Goal: Task Accomplishment & Management: Manage account settings

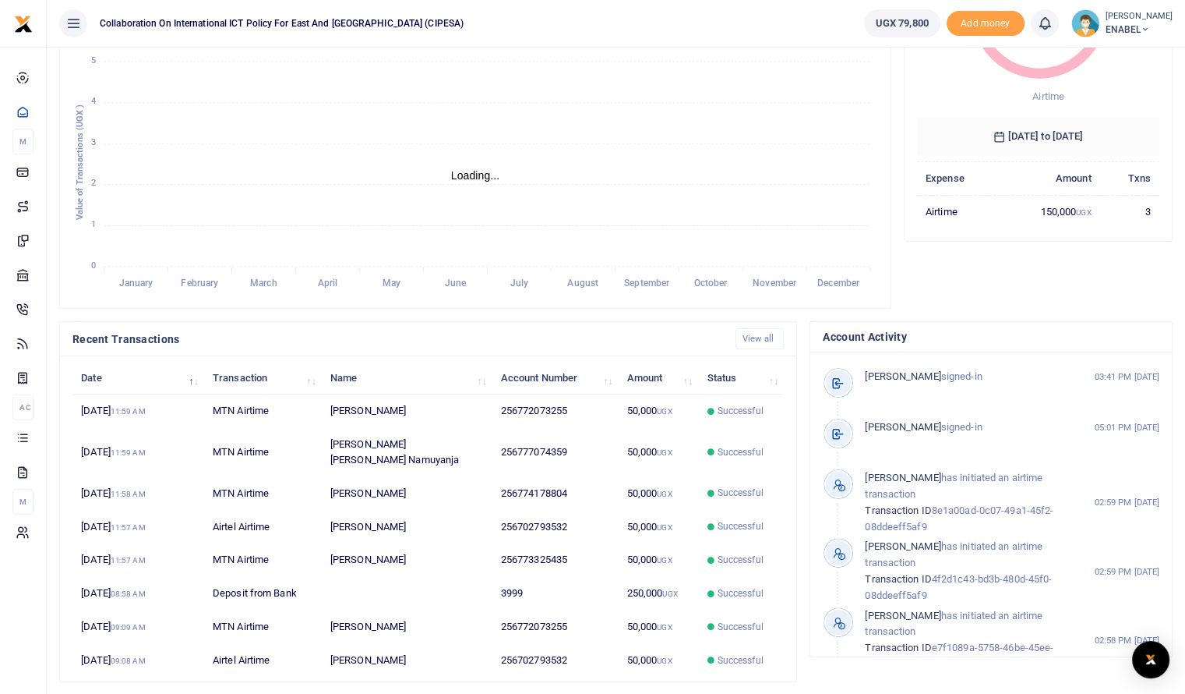
scroll to position [235, 0]
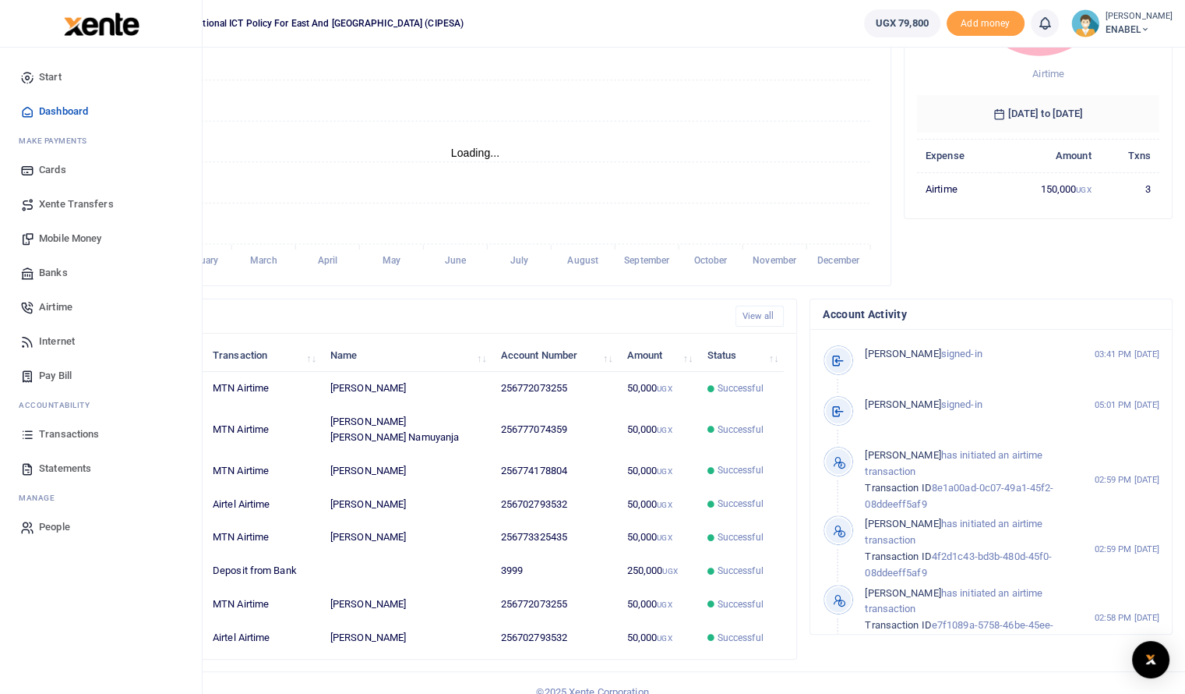
click at [58, 467] on span "Statements" at bounding box center [65, 469] width 52 height 16
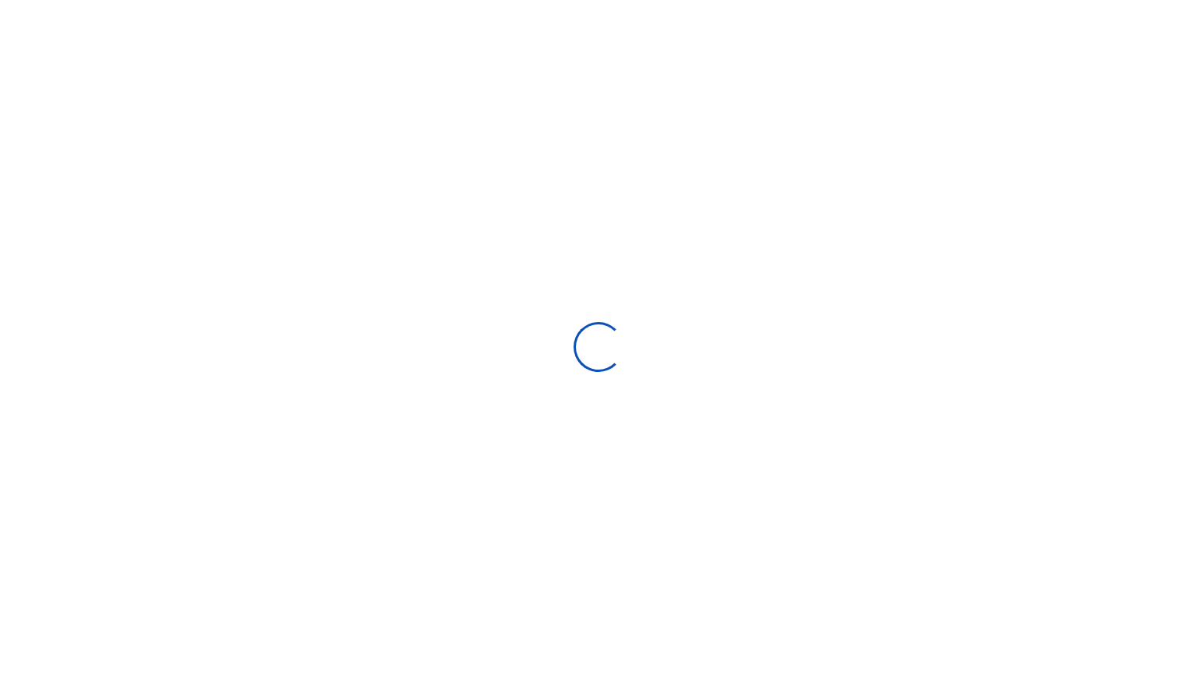
select select "ALL"
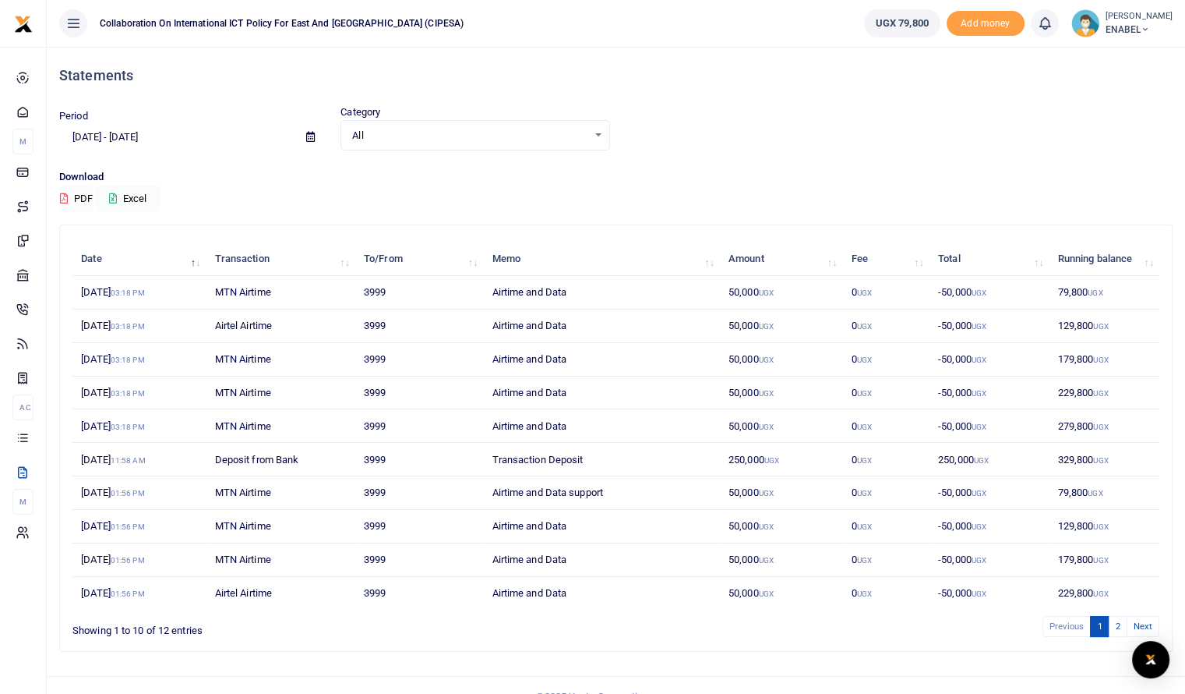
click at [312, 138] on icon at bounding box center [310, 137] width 9 height 10
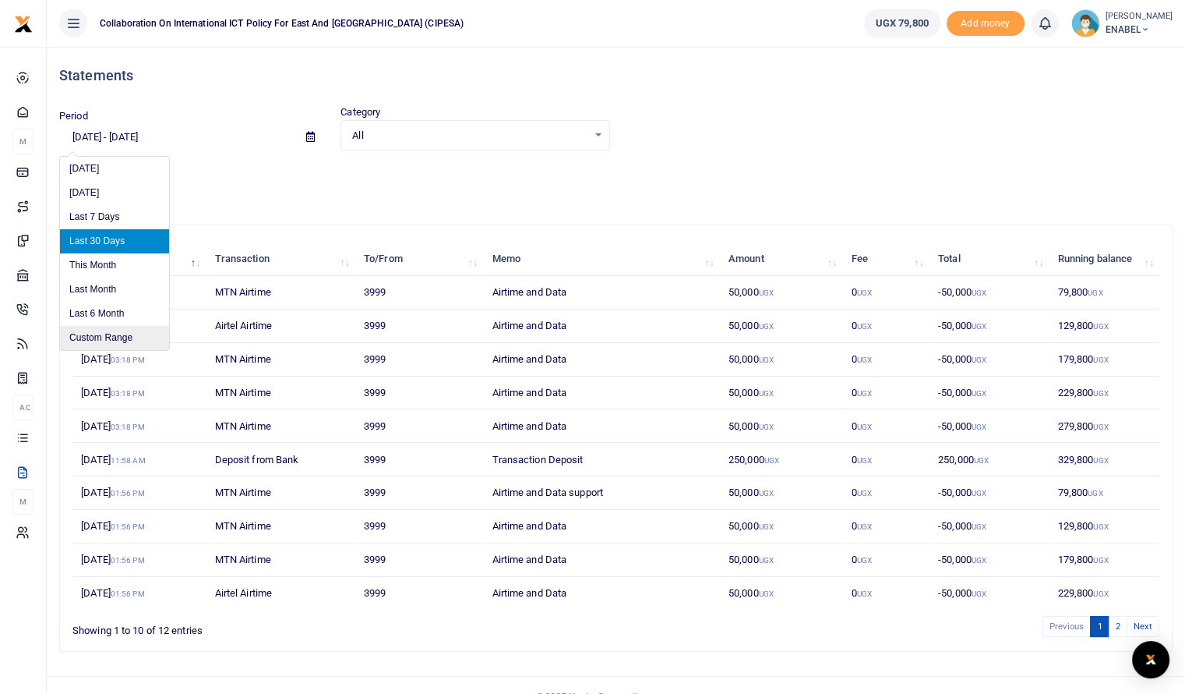
click at [104, 340] on li "Custom Range" at bounding box center [114, 338] width 109 height 24
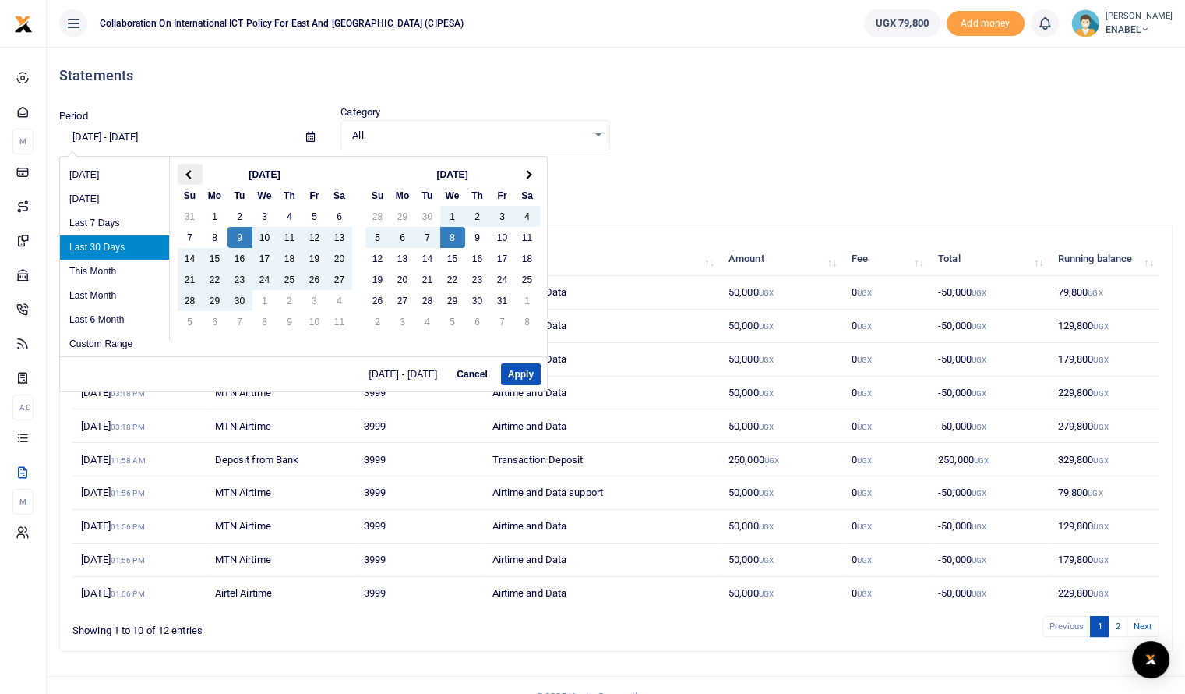
click at [191, 178] on th at bounding box center [190, 174] width 25 height 21
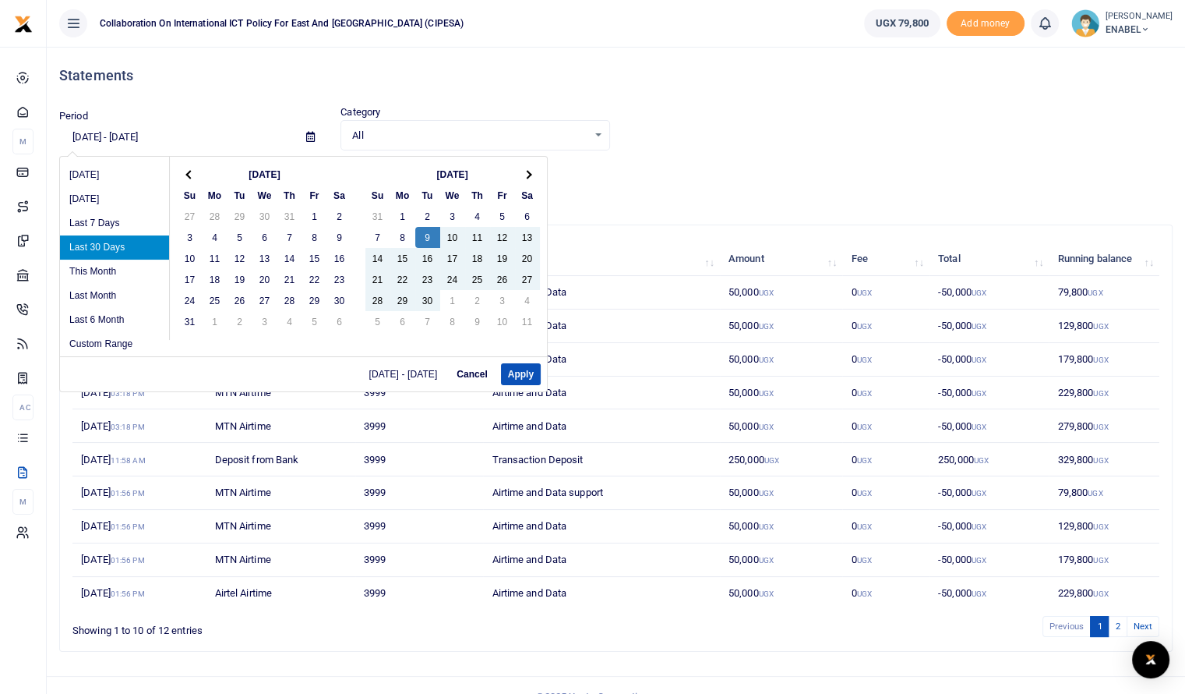
click at [191, 178] on th at bounding box center [190, 174] width 25 height 21
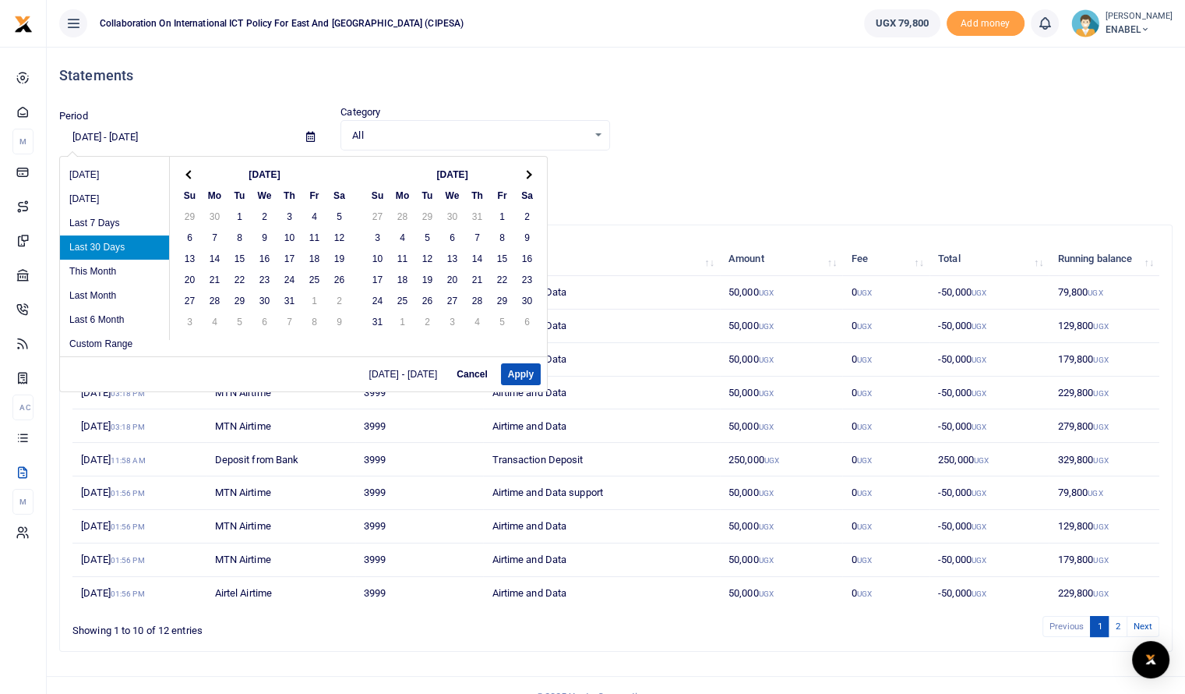
click at [191, 178] on th at bounding box center [190, 174] width 25 height 21
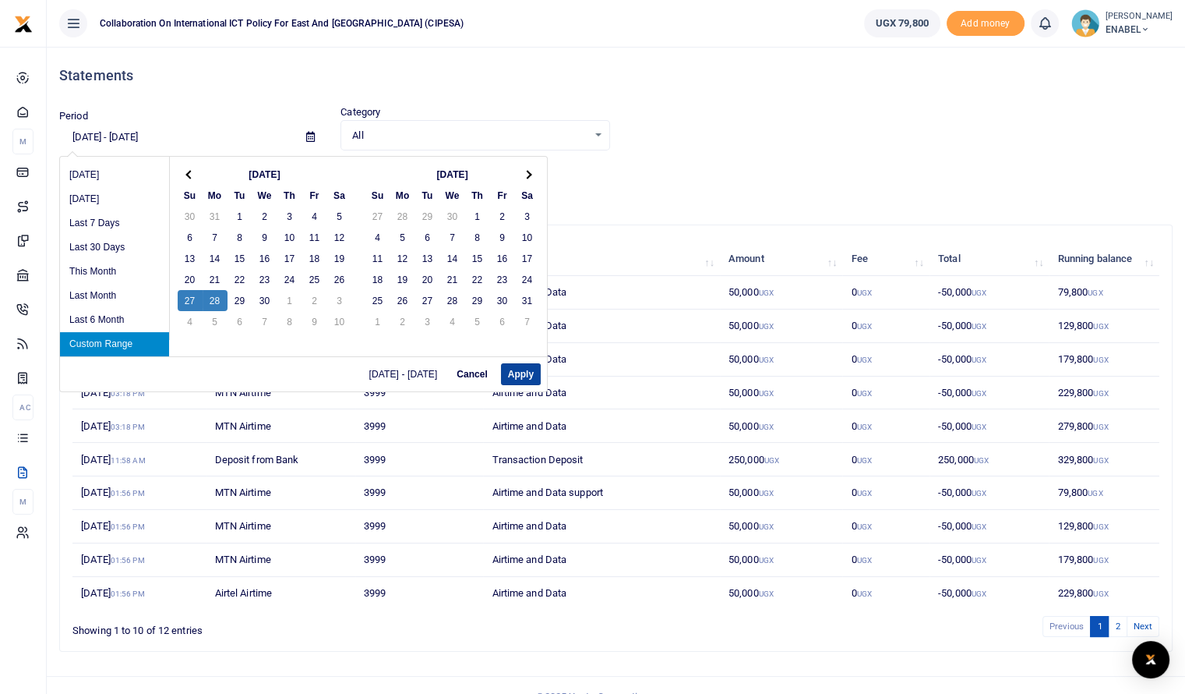
click at [515, 371] on button "Apply" at bounding box center [521, 374] width 40 height 22
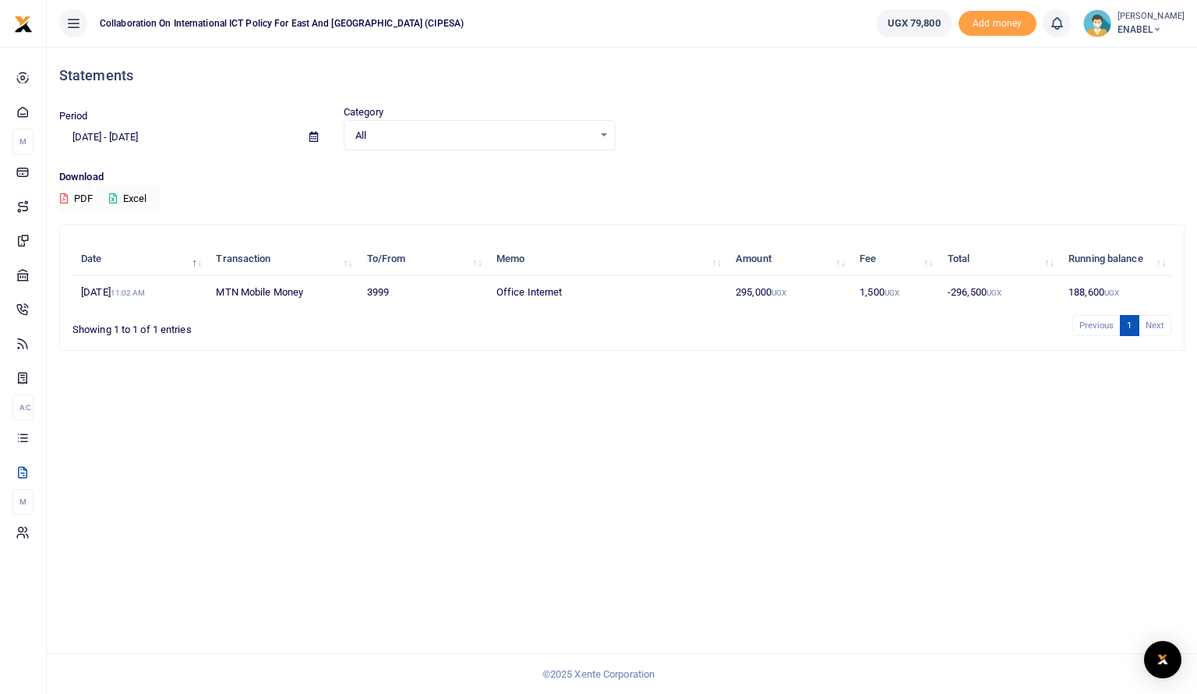
click at [90, 201] on button "PDF" at bounding box center [76, 198] width 34 height 26
click at [309, 139] on icon at bounding box center [313, 137] width 9 height 10
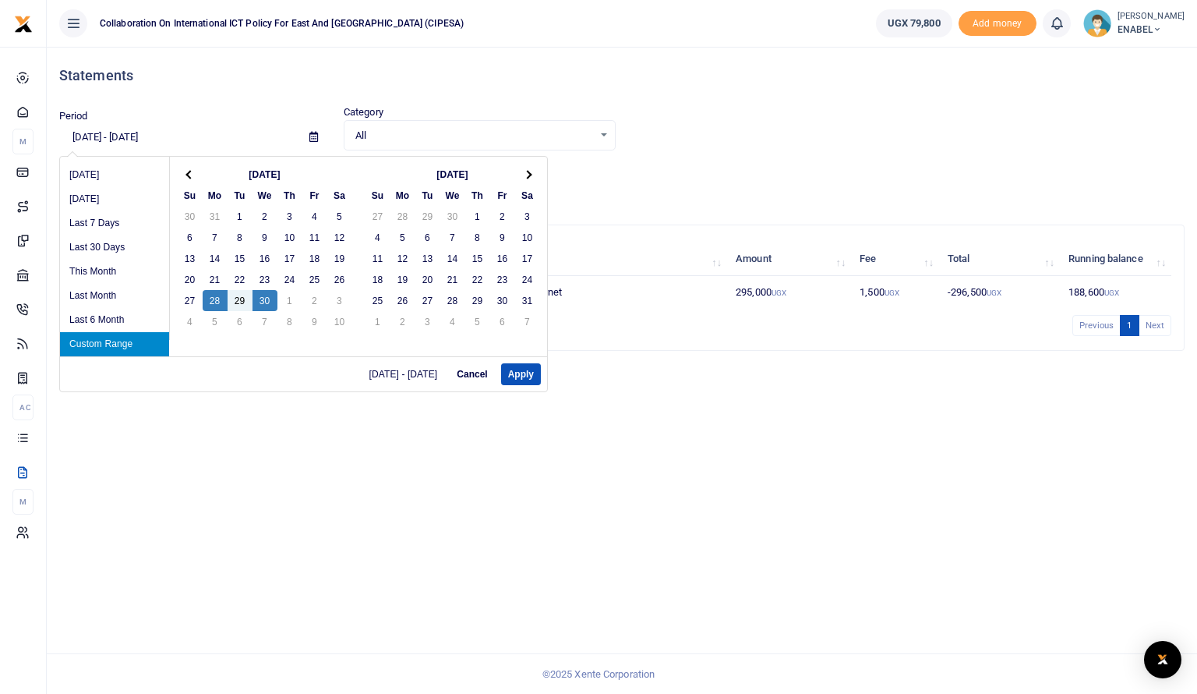
click at [523, 384] on div "04/28/2025 - 04/30/2025 Cancel Apply" at bounding box center [303, 373] width 487 height 35
click at [520, 374] on button "Apply" at bounding box center [521, 374] width 40 height 22
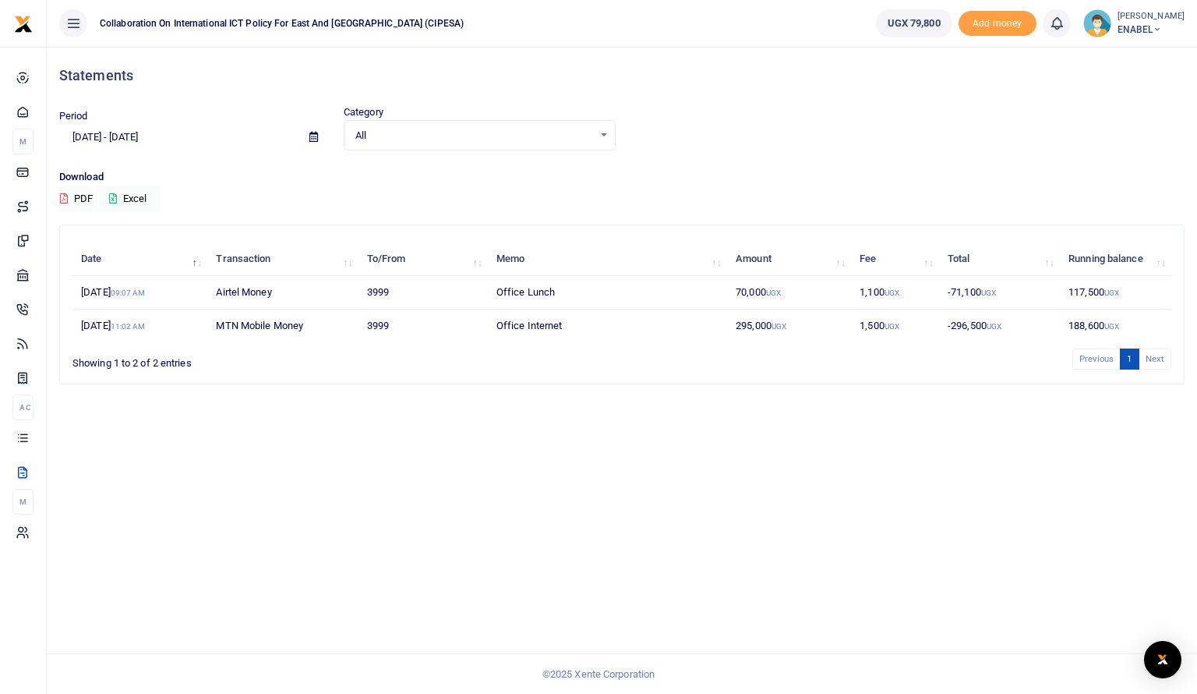
click at [309, 137] on icon at bounding box center [313, 137] width 9 height 10
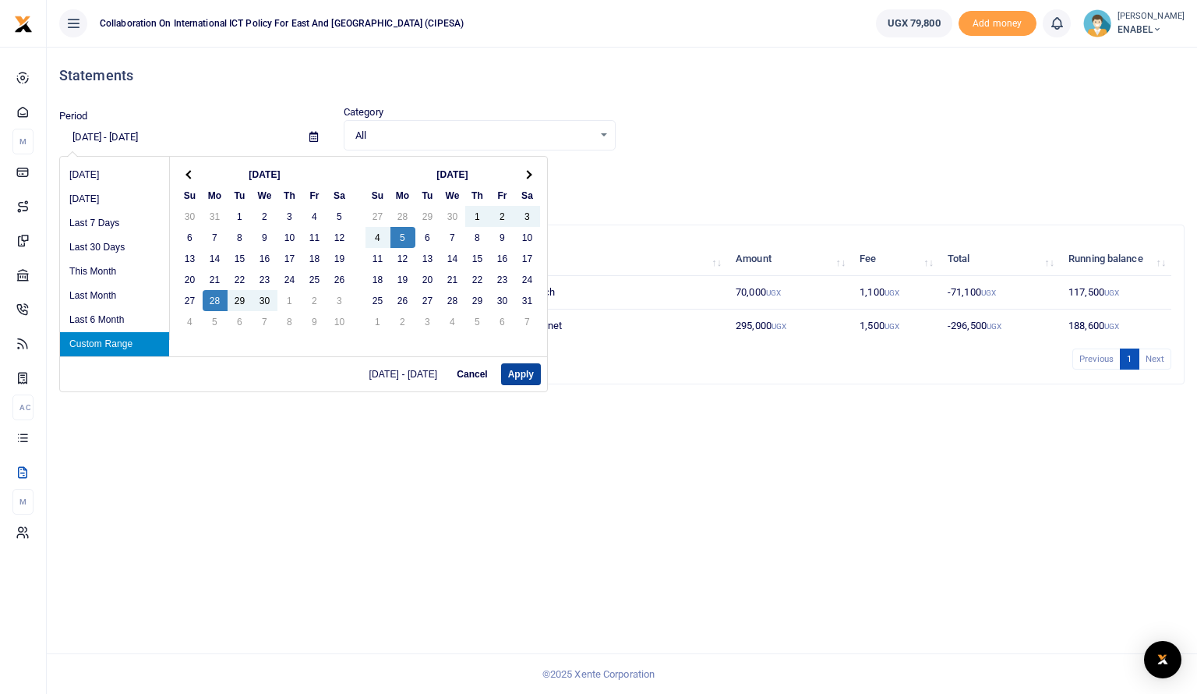
click at [513, 375] on button "Apply" at bounding box center [521, 374] width 40 height 22
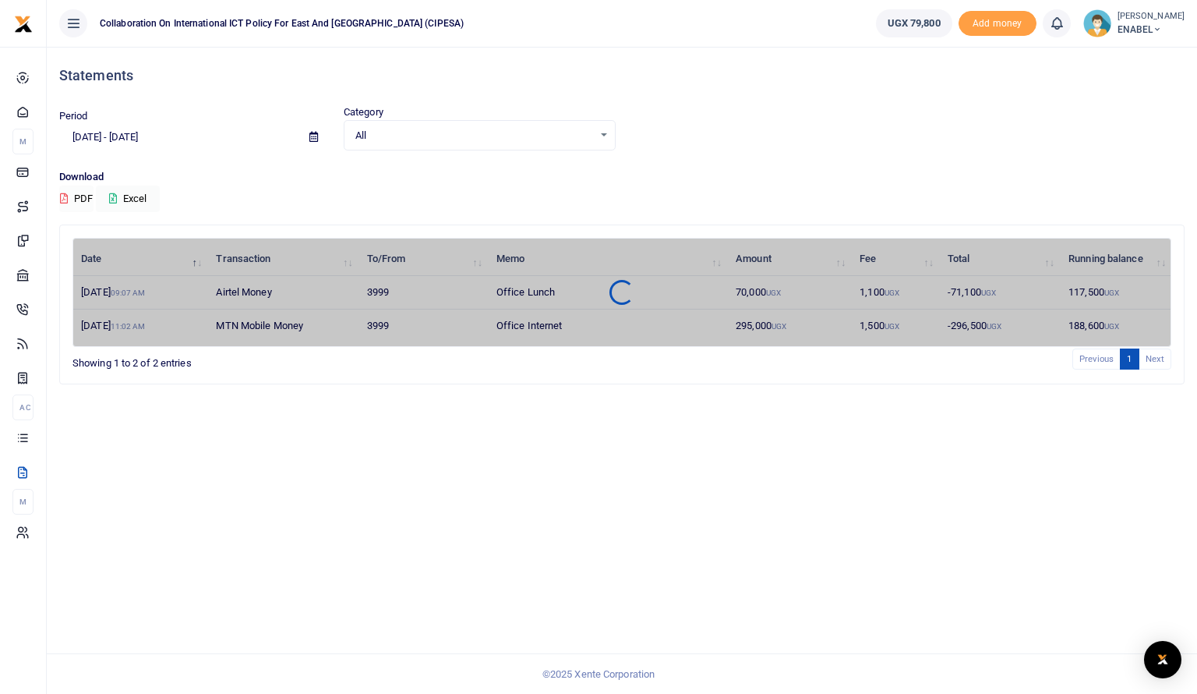
click at [79, 200] on button "PDF" at bounding box center [76, 198] width 34 height 26
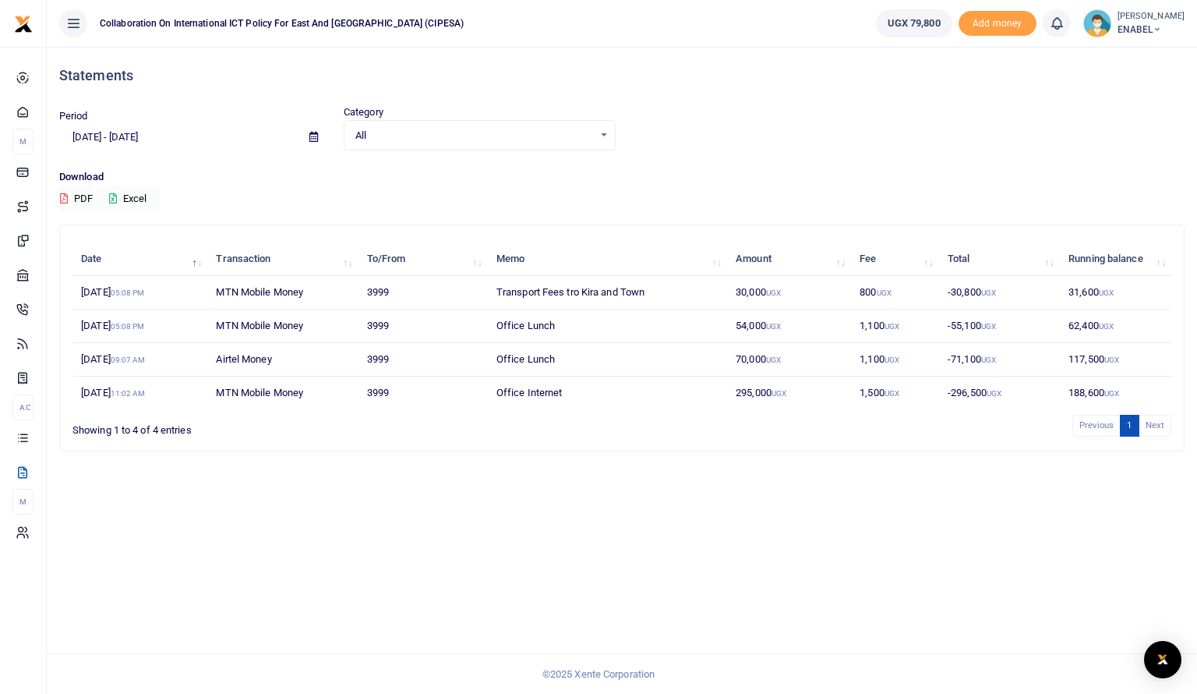
click at [309, 139] on icon at bounding box center [313, 137] width 9 height 10
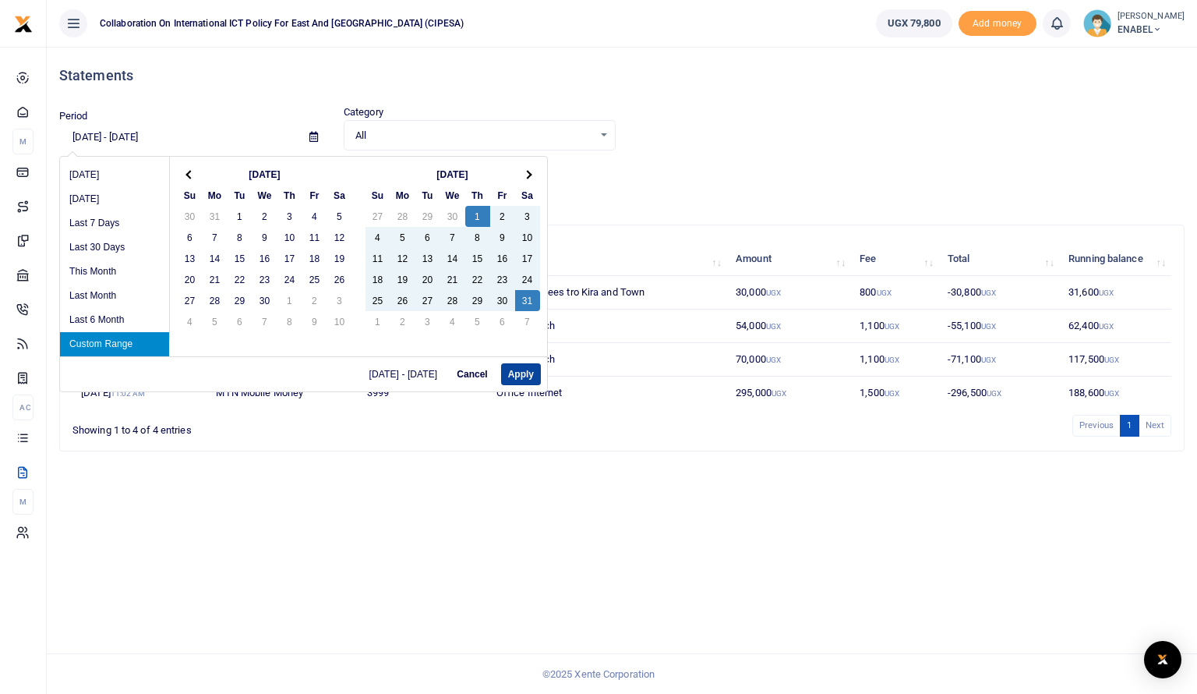
click at [521, 380] on button "Apply" at bounding box center [521, 374] width 40 height 22
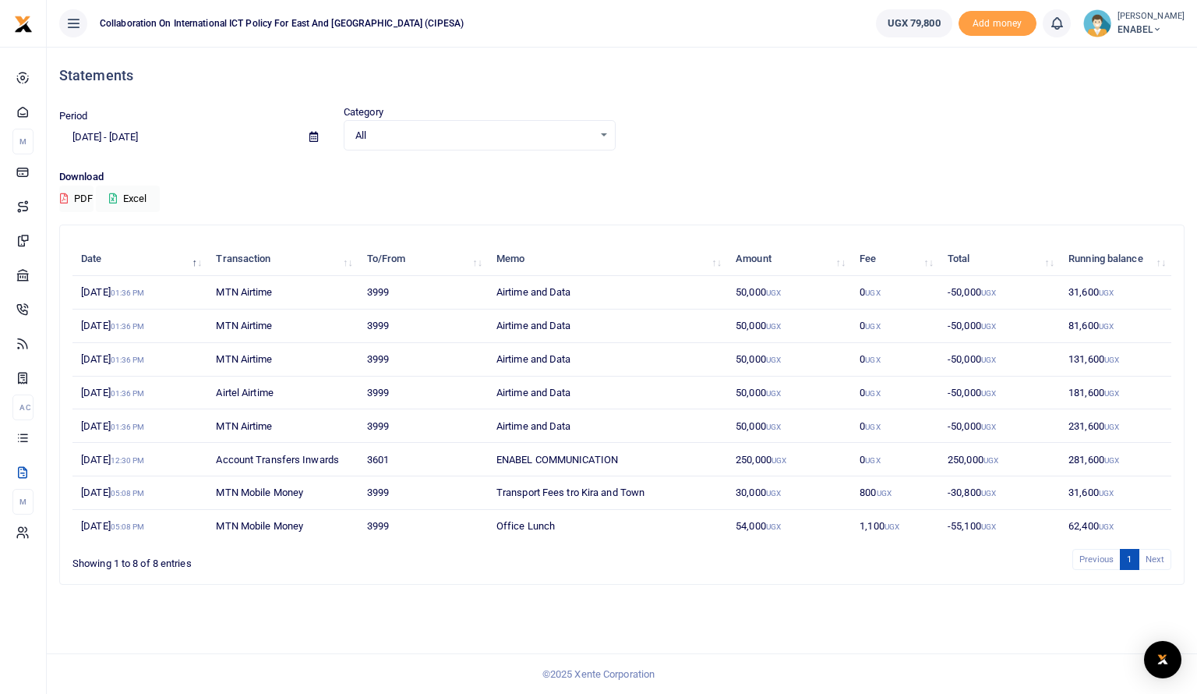
click at [313, 138] on icon at bounding box center [313, 137] width 9 height 10
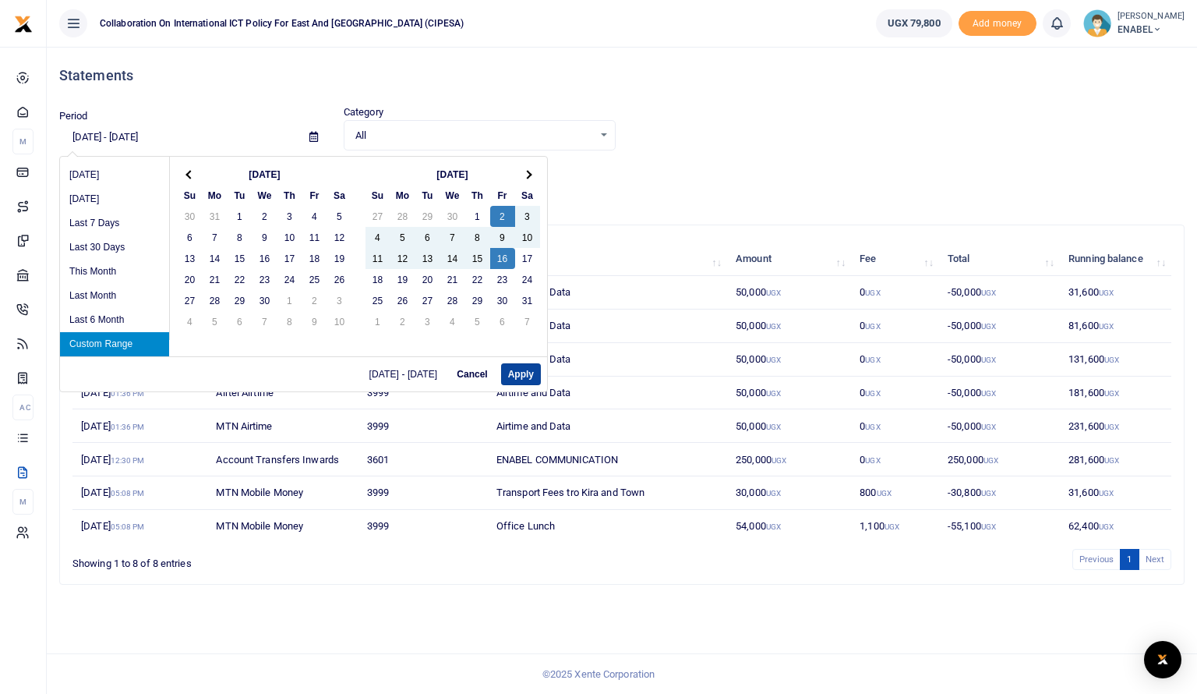
click at [517, 378] on button "Apply" at bounding box center [521, 374] width 40 height 22
type input "05/02/2025 - 05/16/2025"
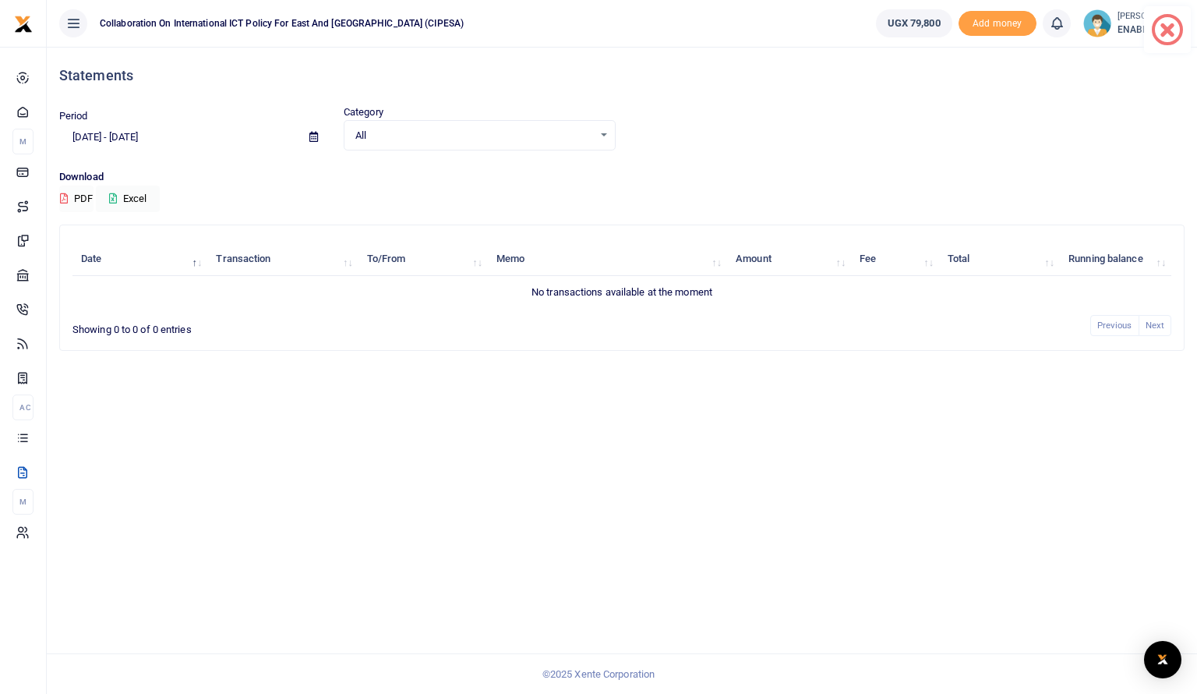
click at [77, 195] on button "PDF" at bounding box center [76, 198] width 34 height 26
click at [74, 201] on button "PDF" at bounding box center [76, 198] width 34 height 26
click at [309, 136] on icon at bounding box center [313, 137] width 9 height 10
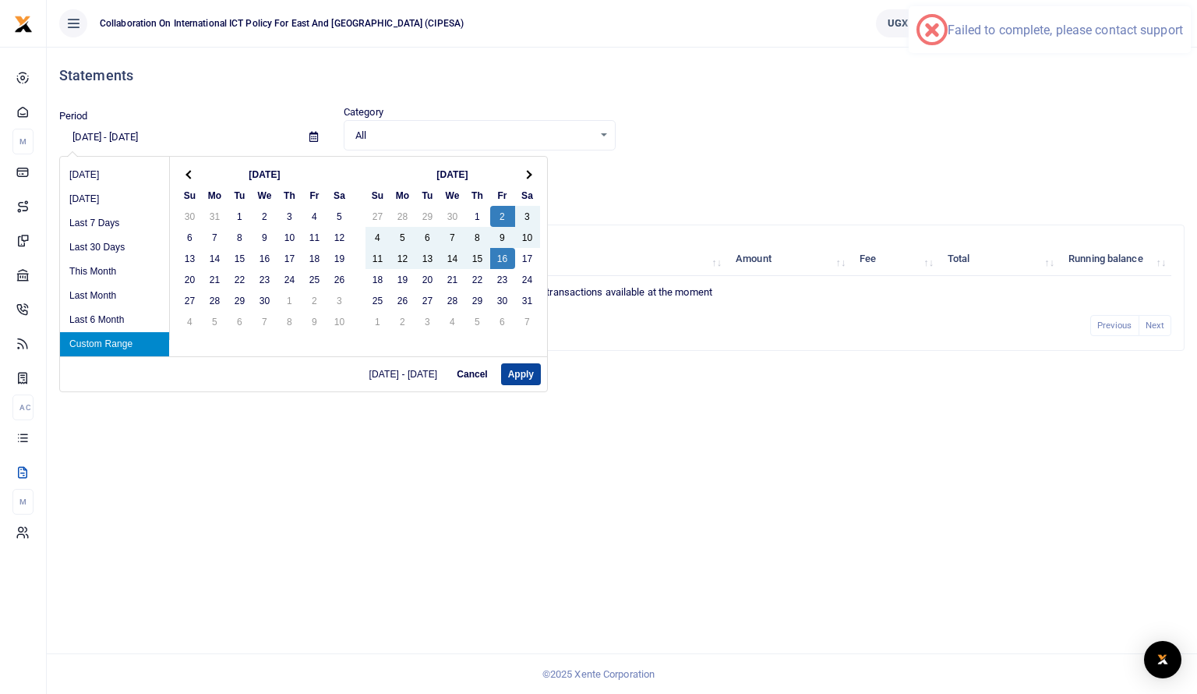
click at [522, 367] on button "Apply" at bounding box center [521, 374] width 40 height 22
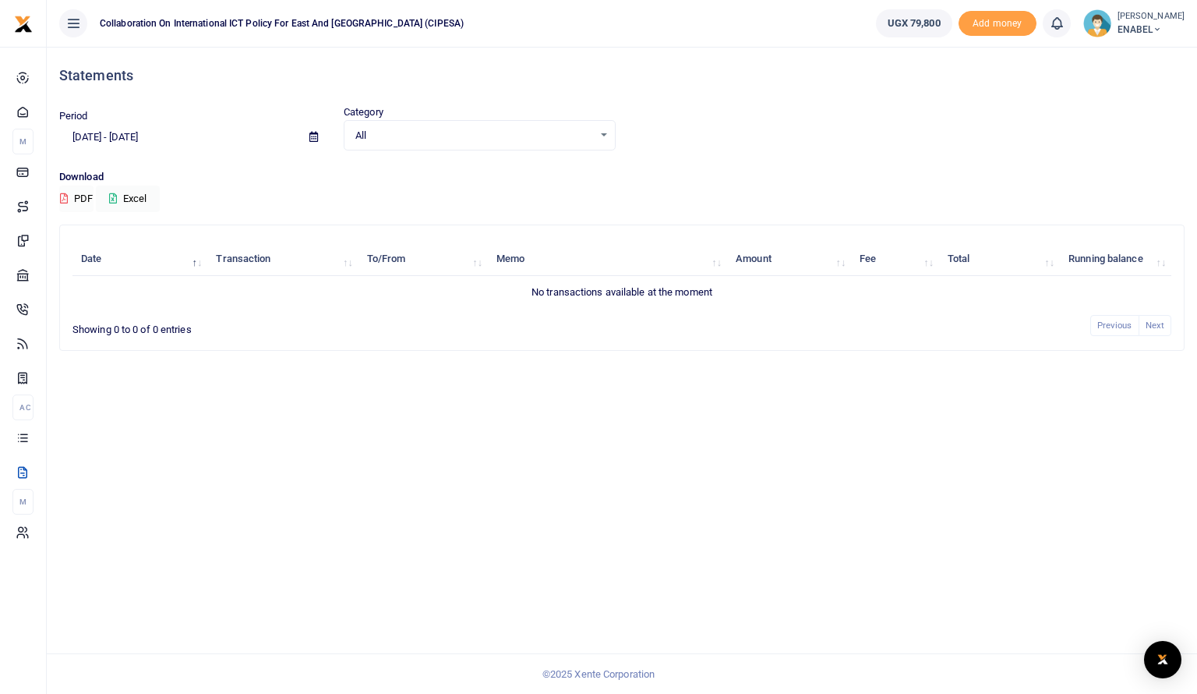
click at [72, 194] on button "PDF" at bounding box center [76, 198] width 34 height 26
click at [115, 197] on icon at bounding box center [113, 198] width 8 height 10
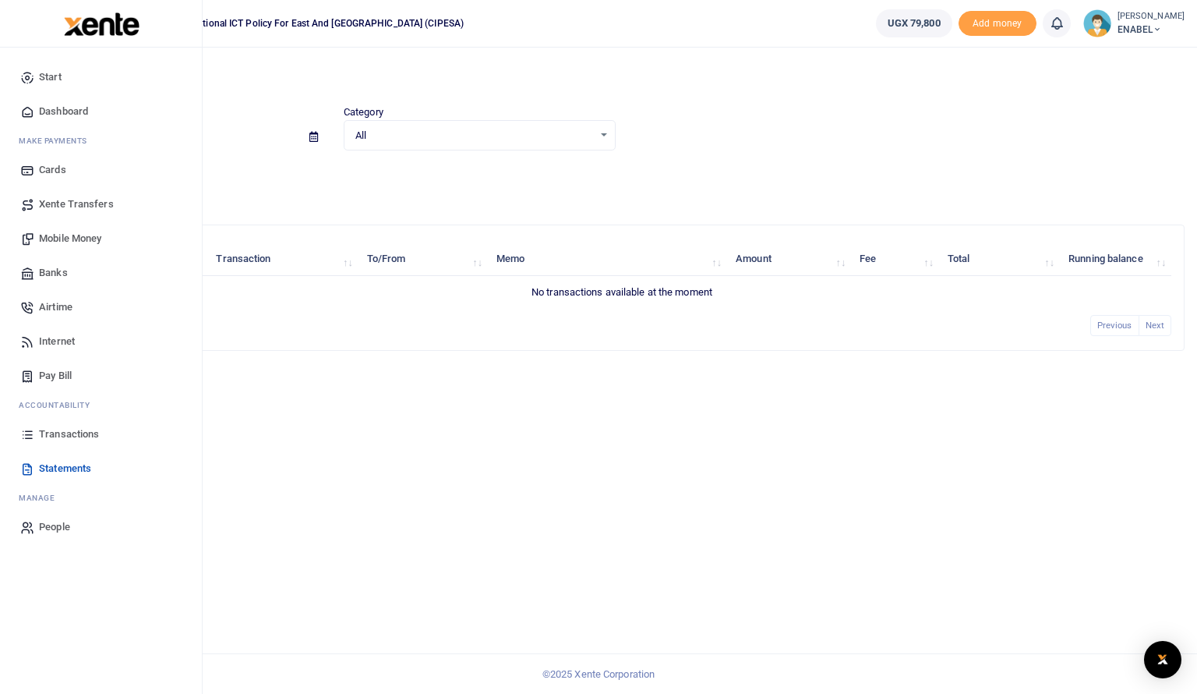
click at [69, 111] on span "Dashboard" at bounding box center [63, 112] width 49 height 16
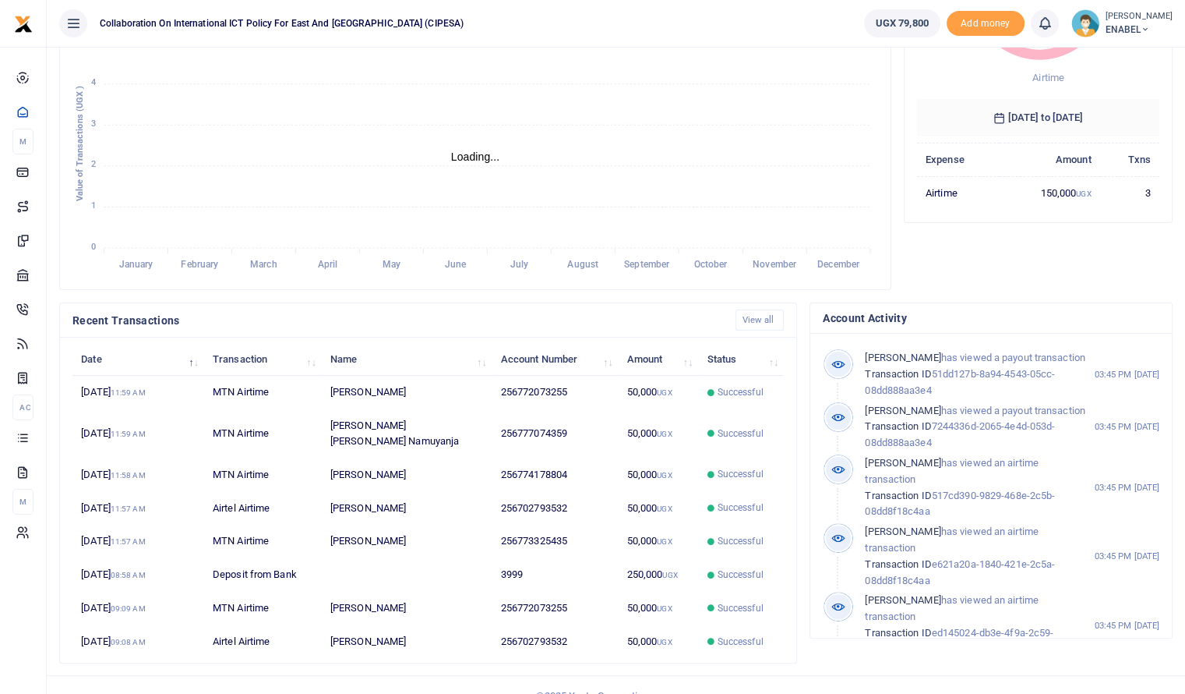
scroll to position [235, 0]
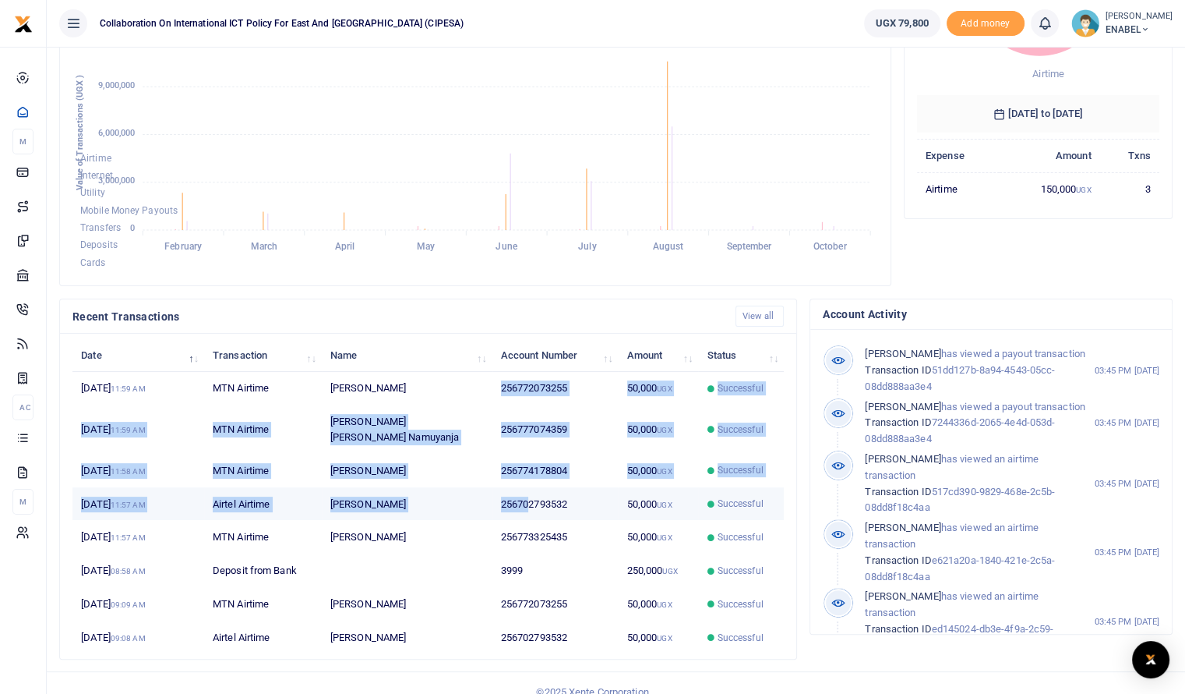
drag, startPoint x: 499, startPoint y: 378, endPoint x: 528, endPoint y: 491, distance: 116.6
click at [528, 491] on tbody "7th Oct 2025 11:59 AM MTN Airtime Gerald Muhanguzi 256772073255 50,000 UGX Succ…" at bounding box center [427, 513] width 711 height 282
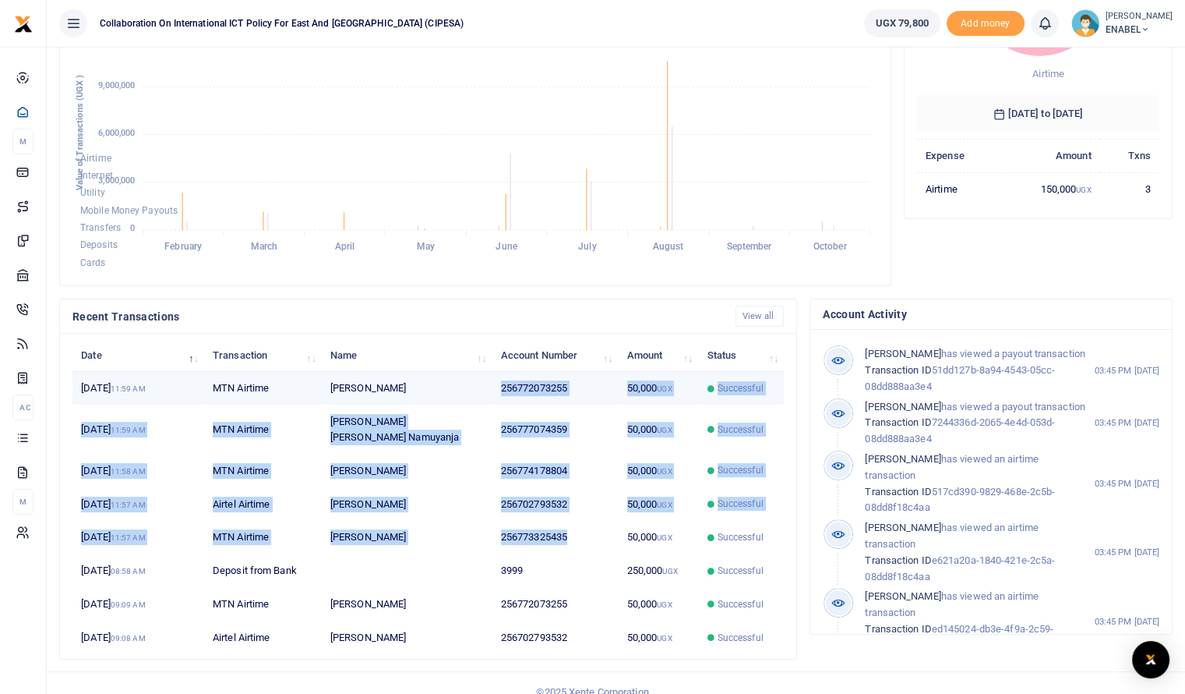
drag, startPoint x: 572, startPoint y: 521, endPoint x: 500, endPoint y: 380, distance: 159.3
click at [500, 380] on tbody "7th Oct 2025 11:59 AM MTN Airtime Gerald Muhanguzi 256772073255 50,000 UGX Succ…" at bounding box center [427, 513] width 711 height 282
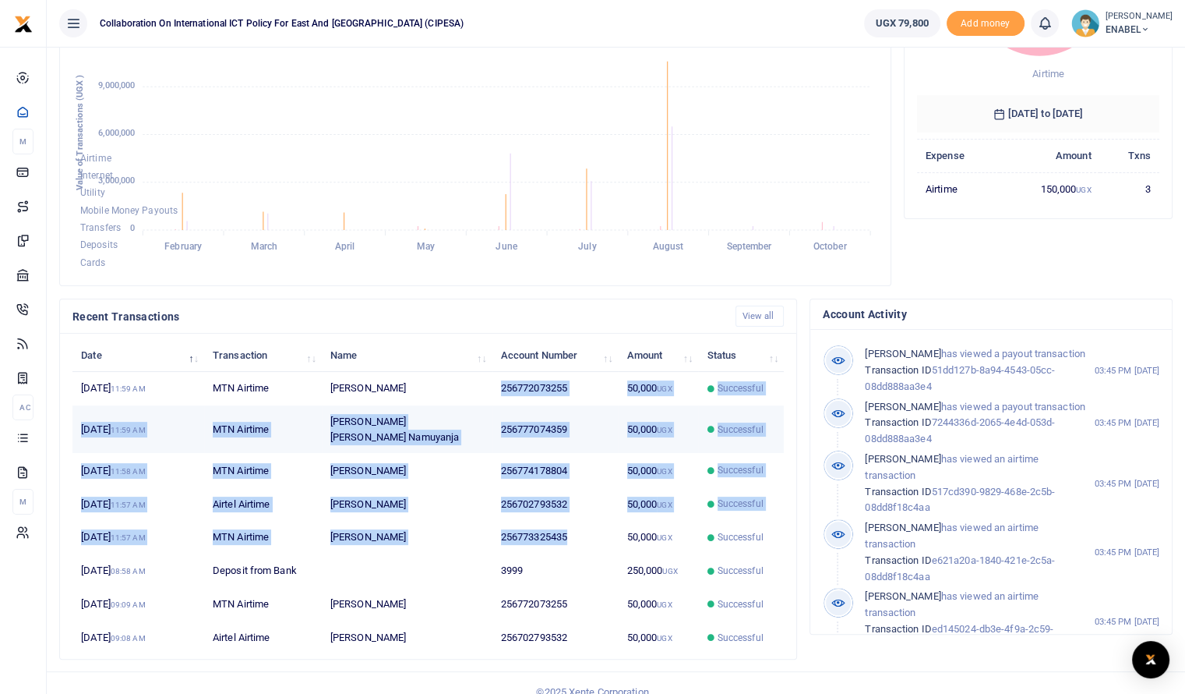
click at [549, 412] on td "256777074359" at bounding box center [556, 429] width 126 height 48
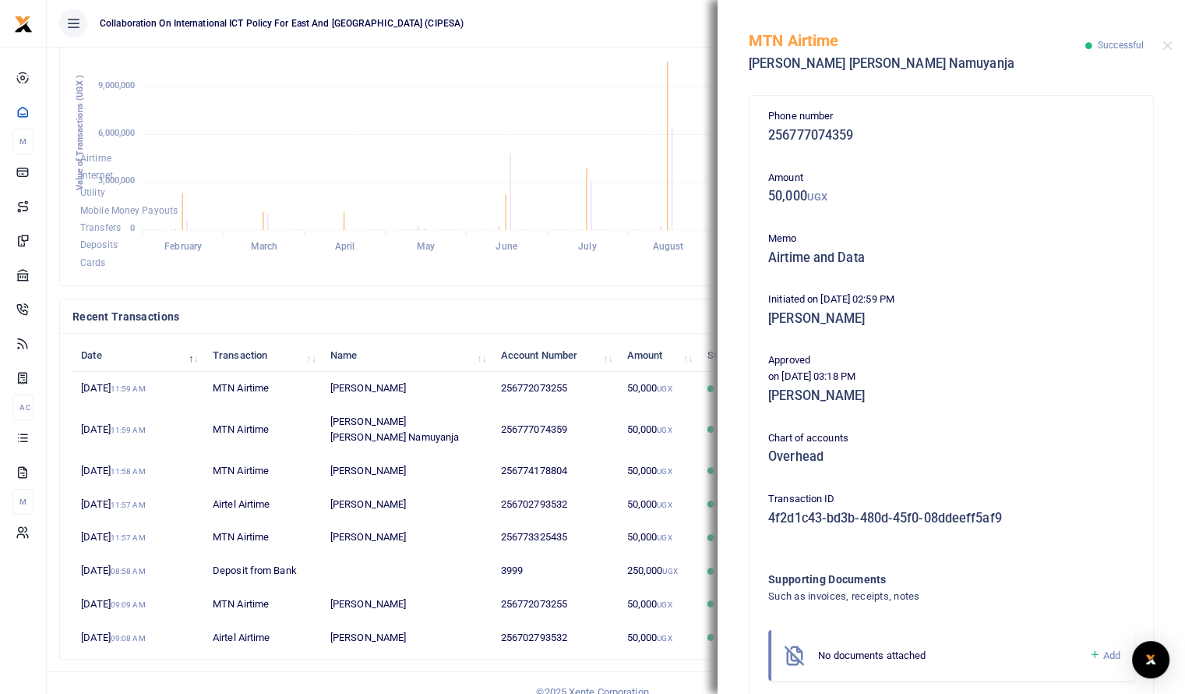
click at [848, 141] on h5 "256777074359" at bounding box center [951, 136] width 366 height 16
drag, startPoint x: 861, startPoint y: 138, endPoint x: 761, endPoint y: 134, distance: 99.8
click at [762, 134] on div "Phone number 256777074359" at bounding box center [951, 129] width 379 height 42
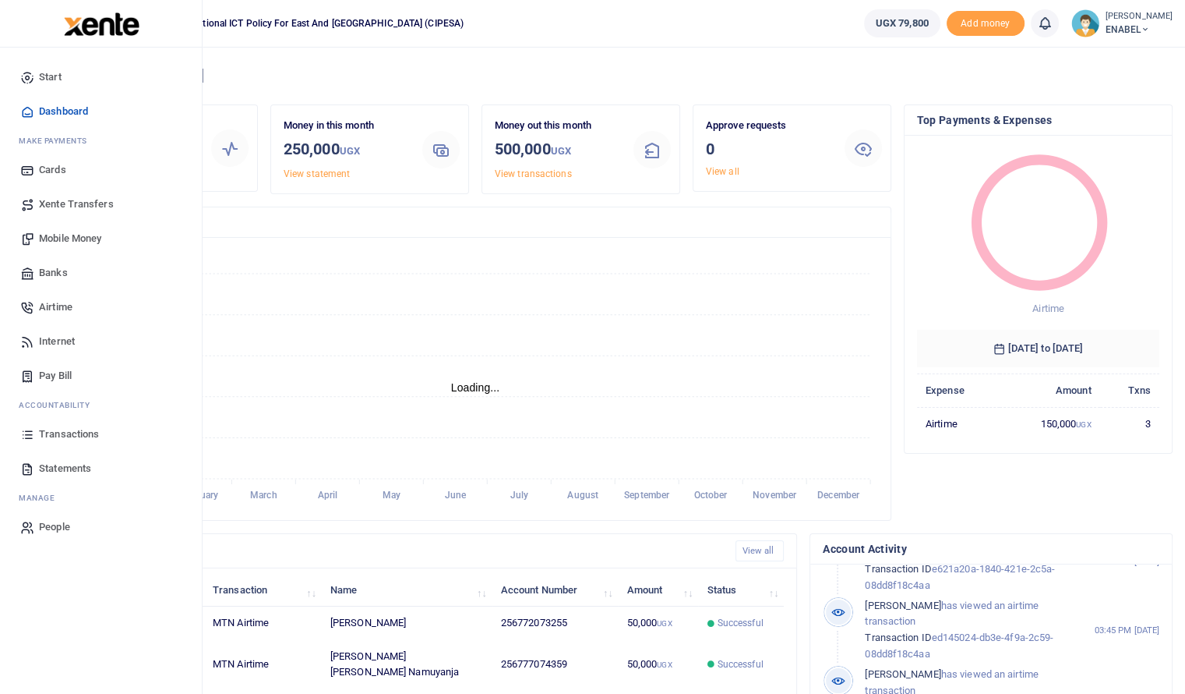
click at [51, 468] on span "Statements" at bounding box center [65, 469] width 52 height 16
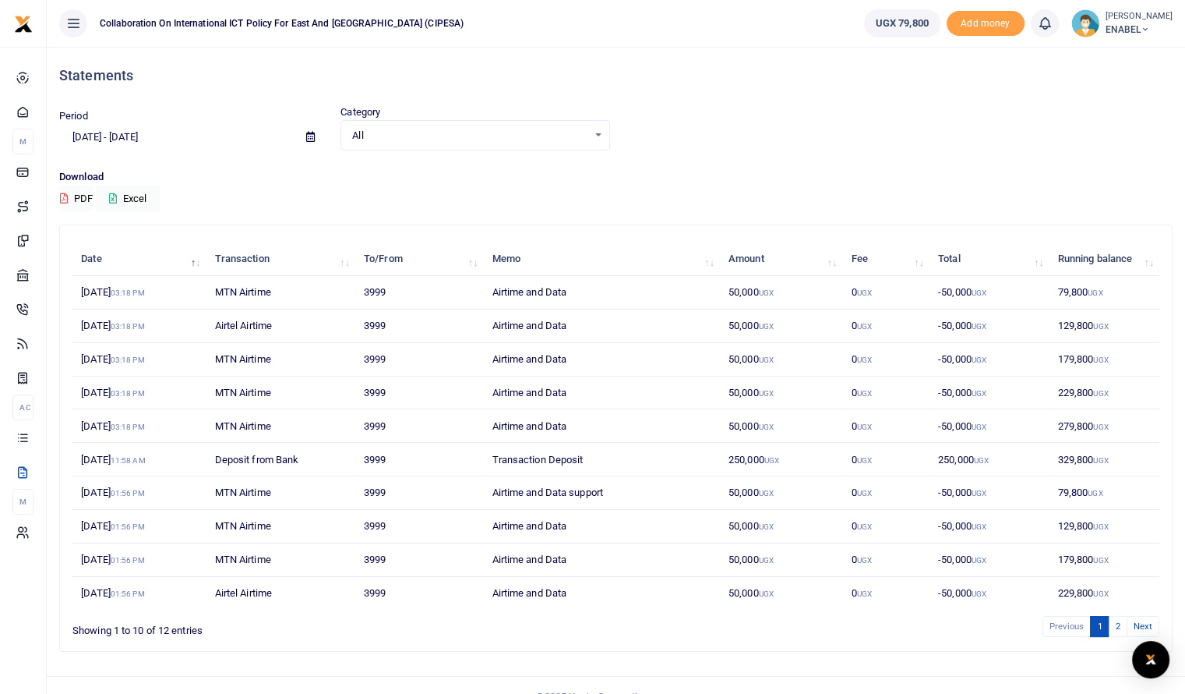
click at [313, 138] on icon at bounding box center [310, 137] width 9 height 10
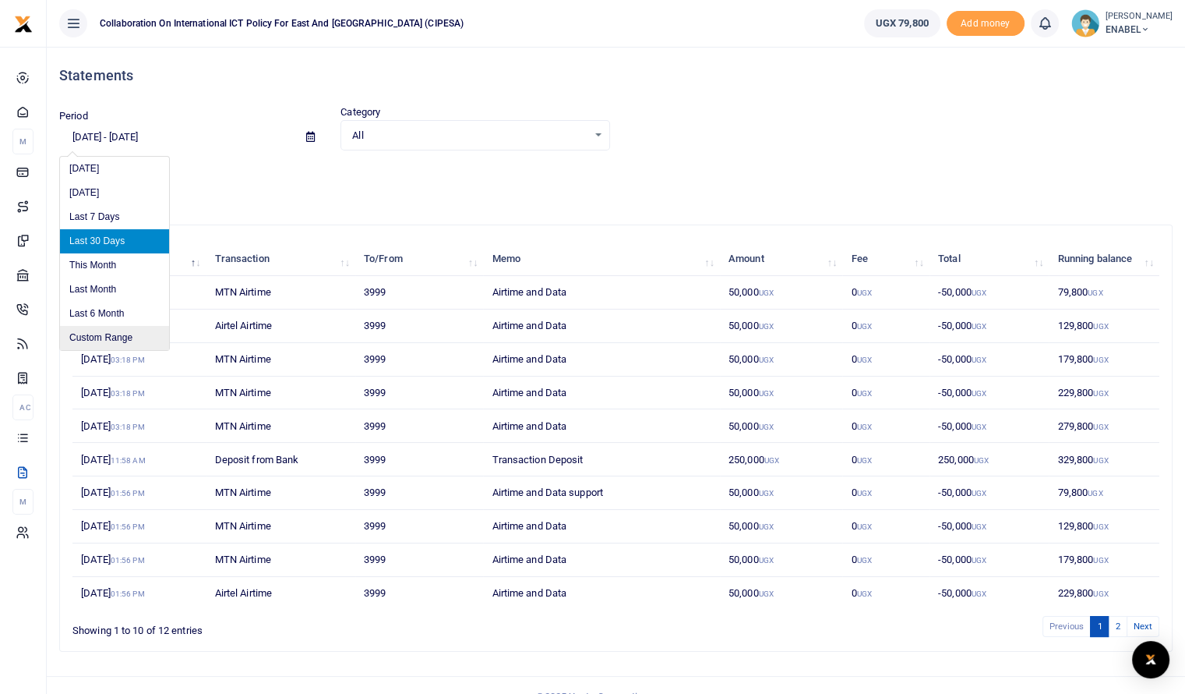
click at [106, 341] on li "Custom Range" at bounding box center [114, 338] width 109 height 24
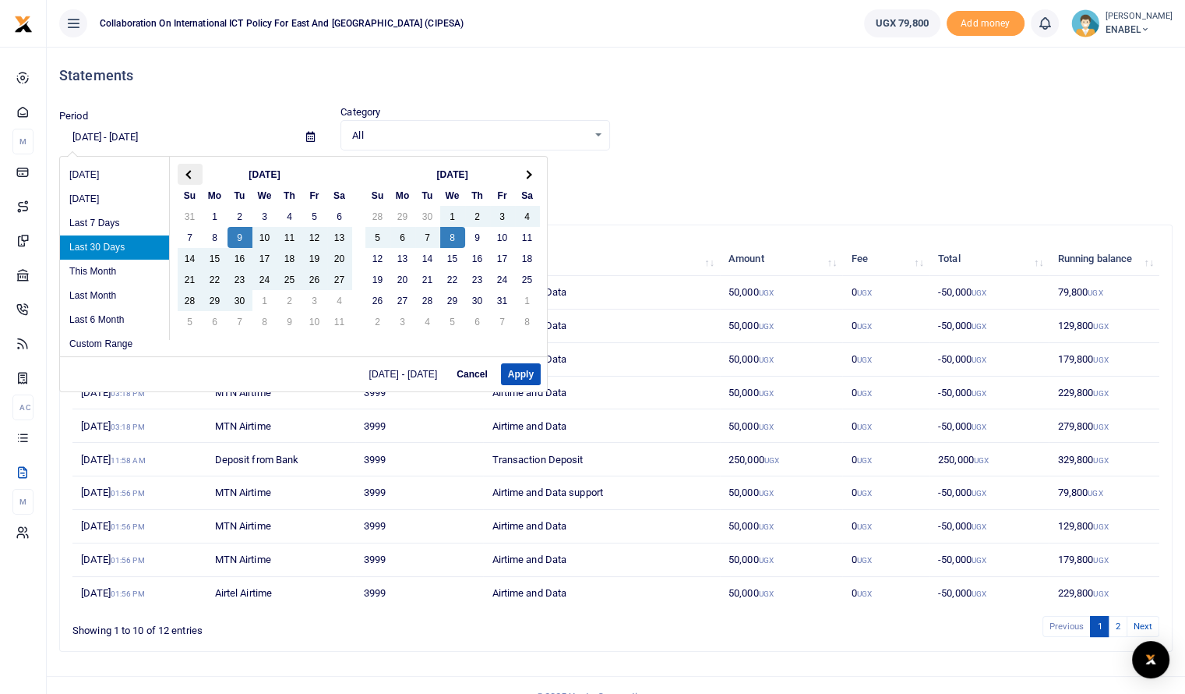
click at [191, 171] on th at bounding box center [190, 174] width 25 height 21
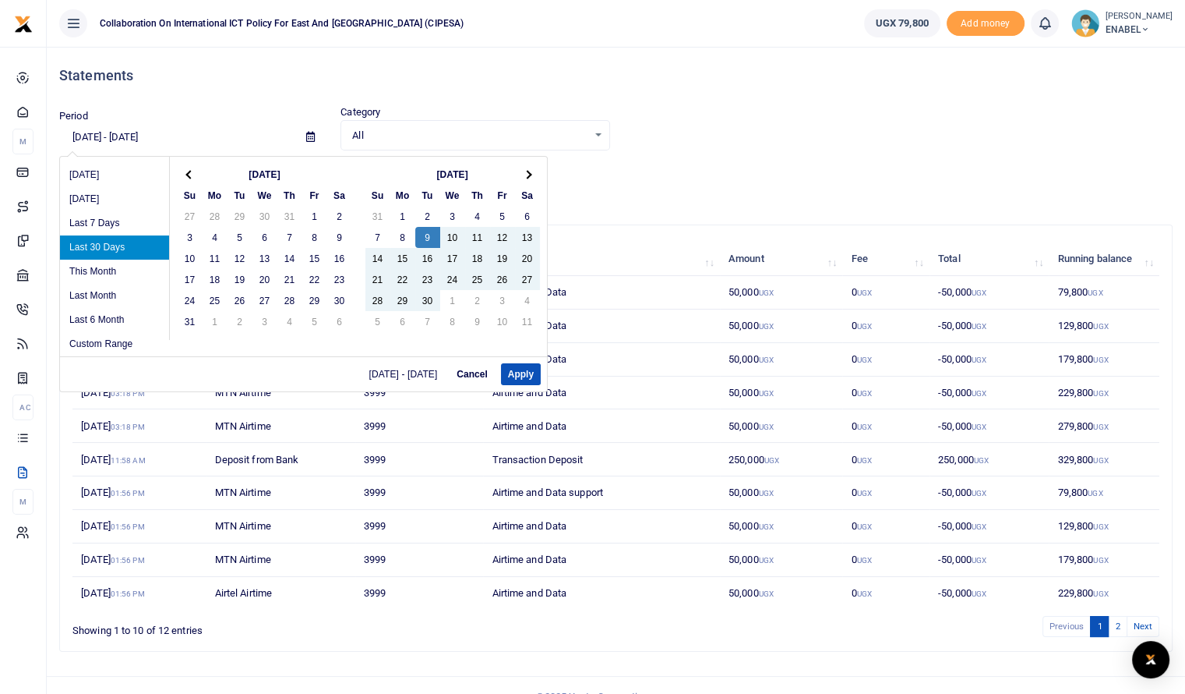
click at [191, 171] on th at bounding box center [190, 174] width 25 height 21
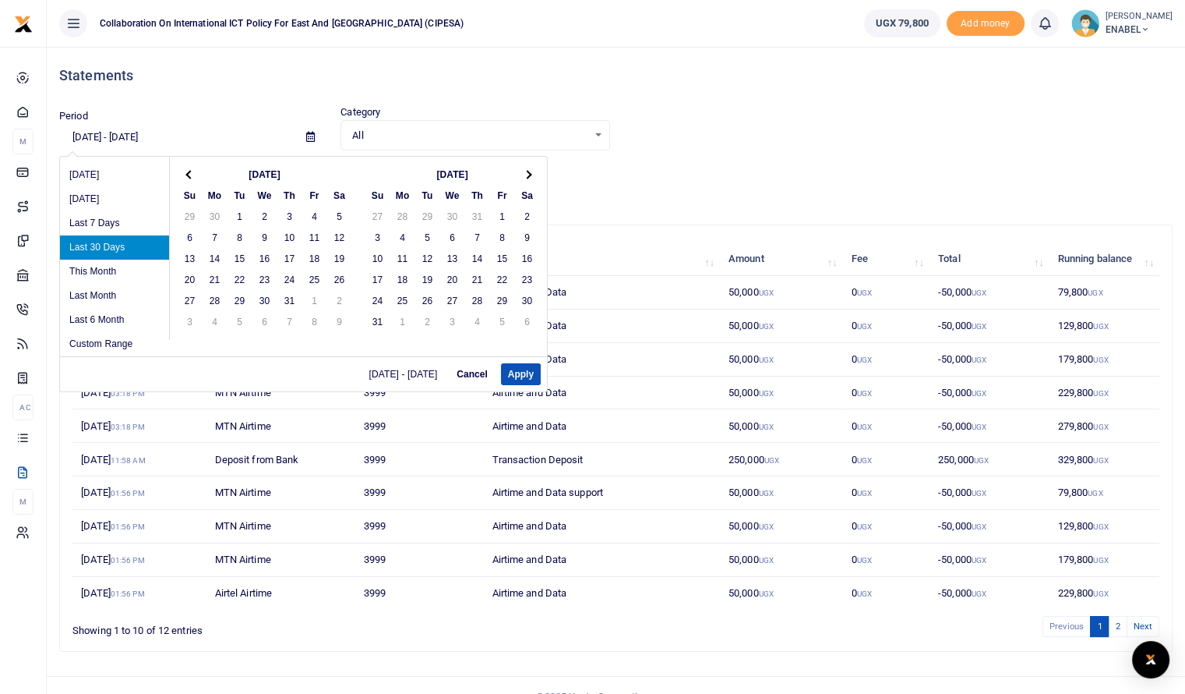
click at [191, 171] on th at bounding box center [190, 174] width 25 height 21
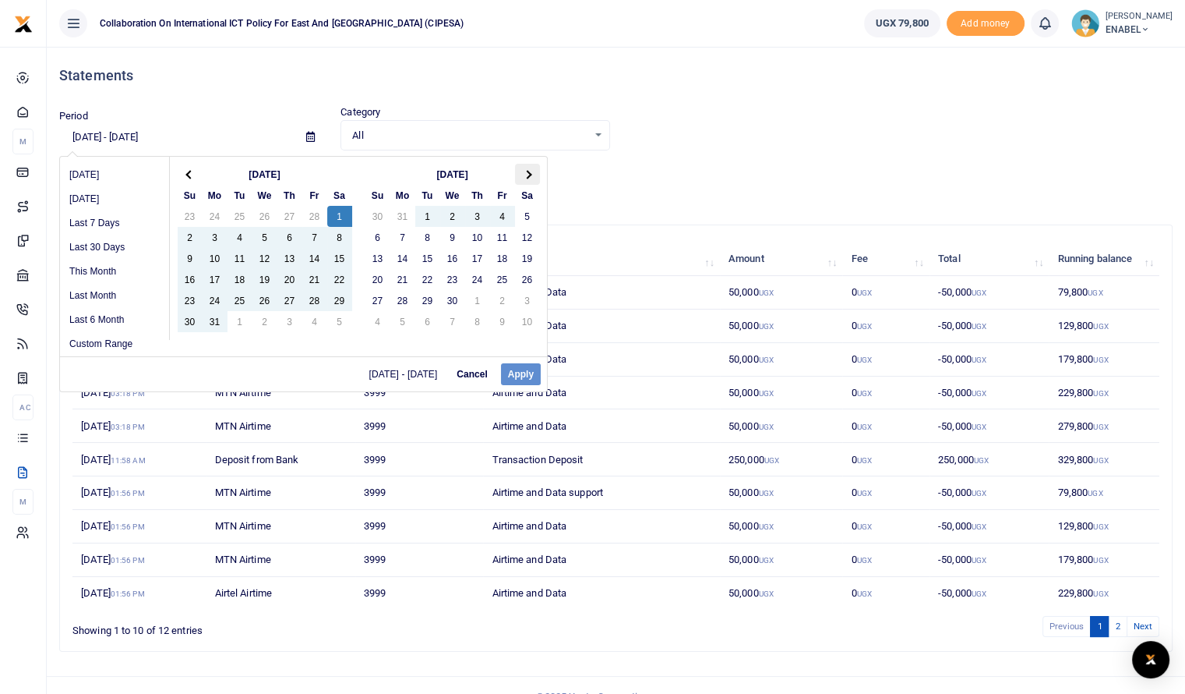
click at [531, 175] on th at bounding box center [527, 174] width 25 height 21
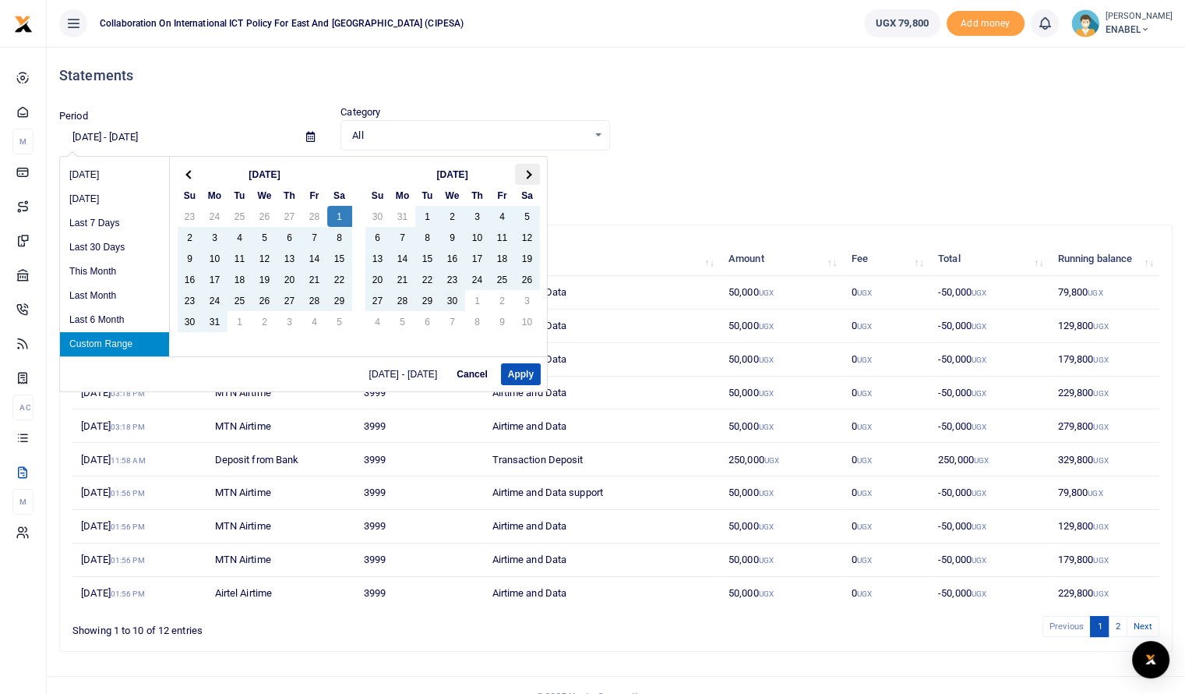
click at [527, 175] on span at bounding box center [527, 174] width 9 height 9
click at [525, 376] on button "Apply" at bounding box center [521, 374] width 40 height 22
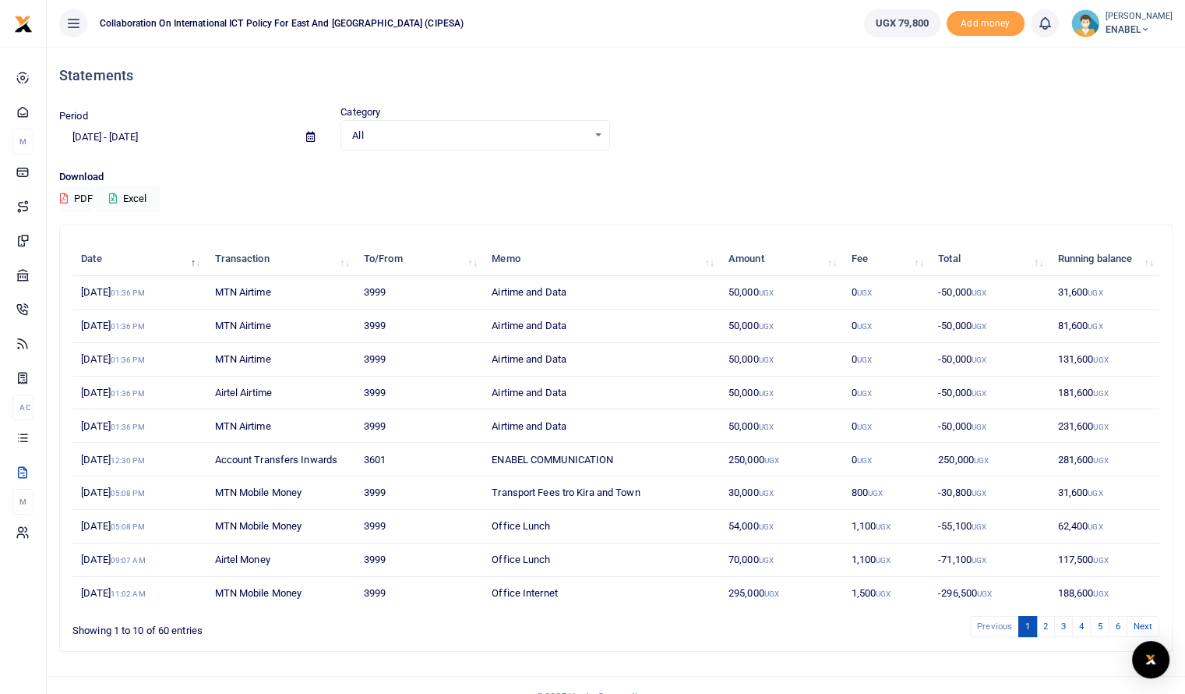
click at [78, 203] on button "PDF" at bounding box center [76, 198] width 34 height 26
click at [315, 138] on span at bounding box center [310, 137] width 35 height 26
click at [312, 137] on icon at bounding box center [310, 137] width 9 height 10
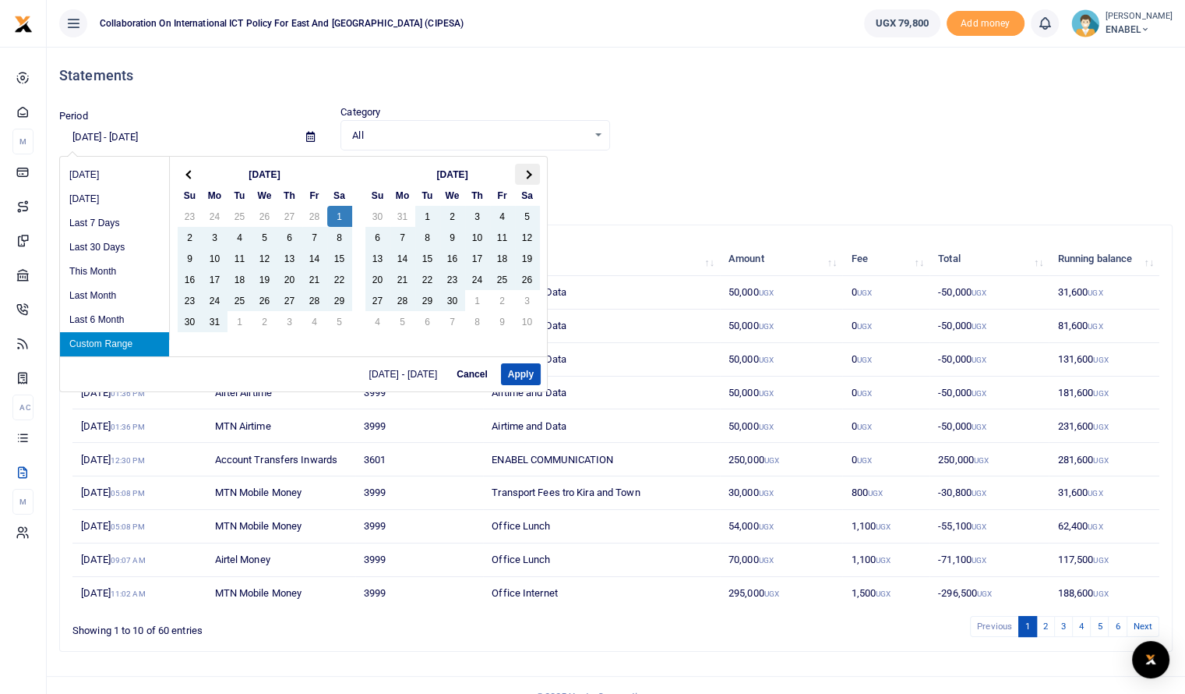
click at [526, 168] on th at bounding box center [527, 174] width 25 height 21
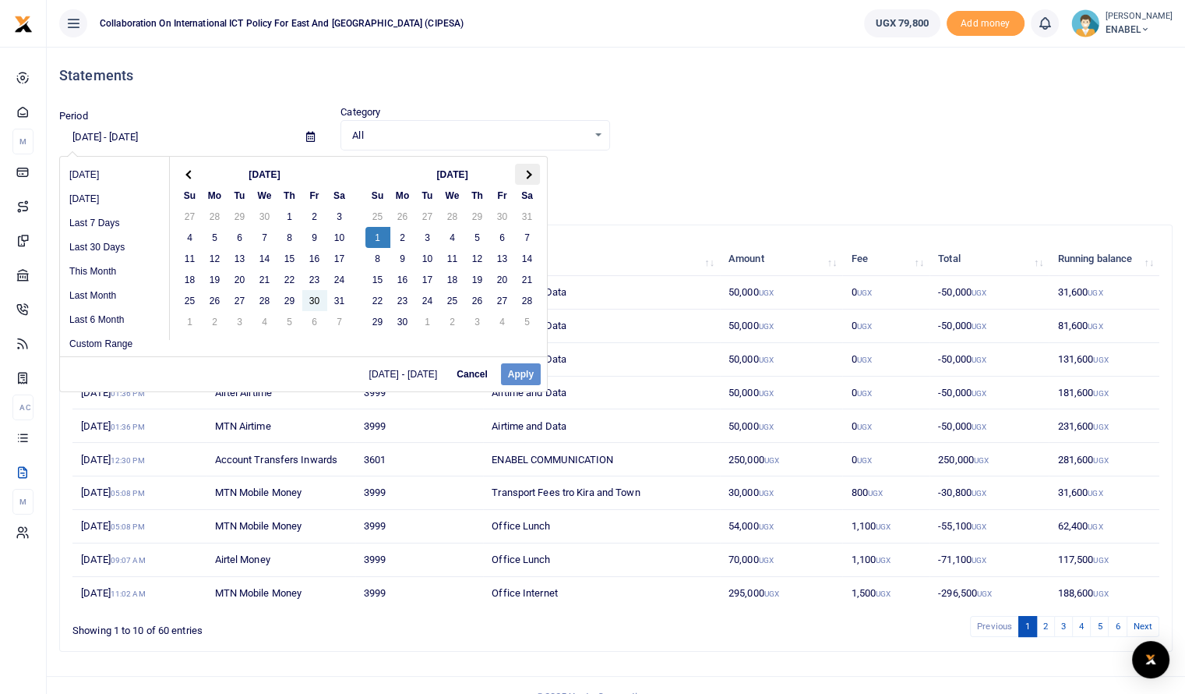
click at [528, 170] on th at bounding box center [527, 174] width 25 height 21
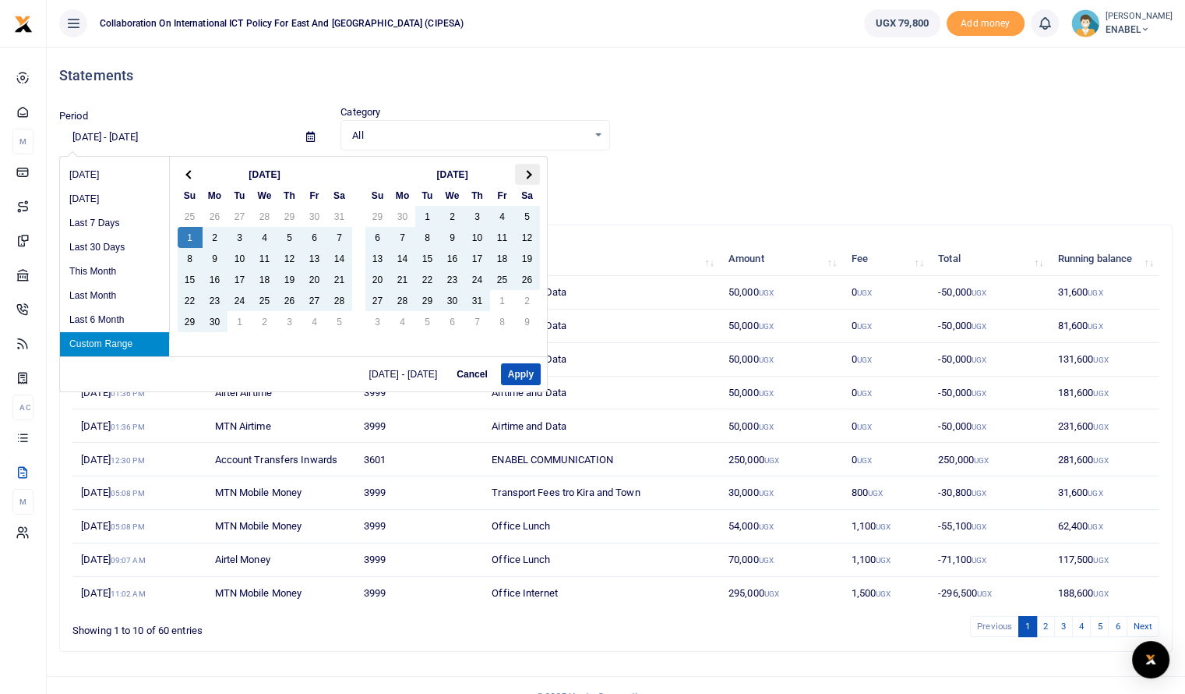
click at [524, 174] on span at bounding box center [527, 174] width 9 height 9
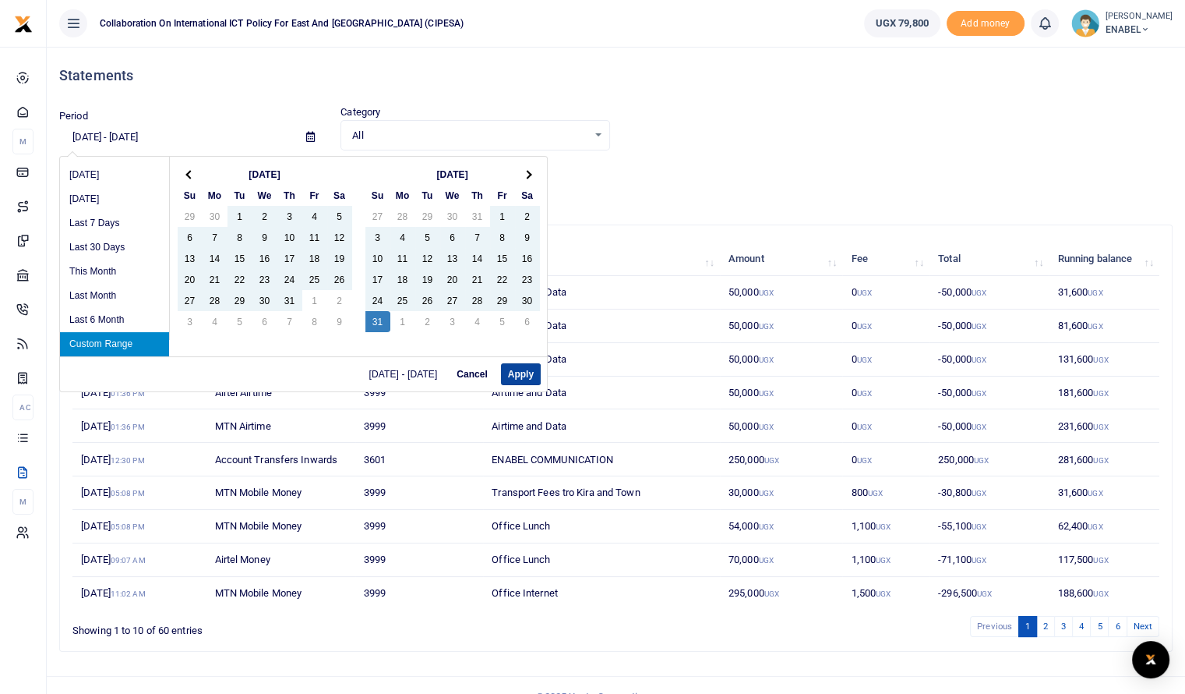
click at [522, 374] on button "Apply" at bounding box center [521, 374] width 40 height 22
type input "[DATE] - [DATE]"
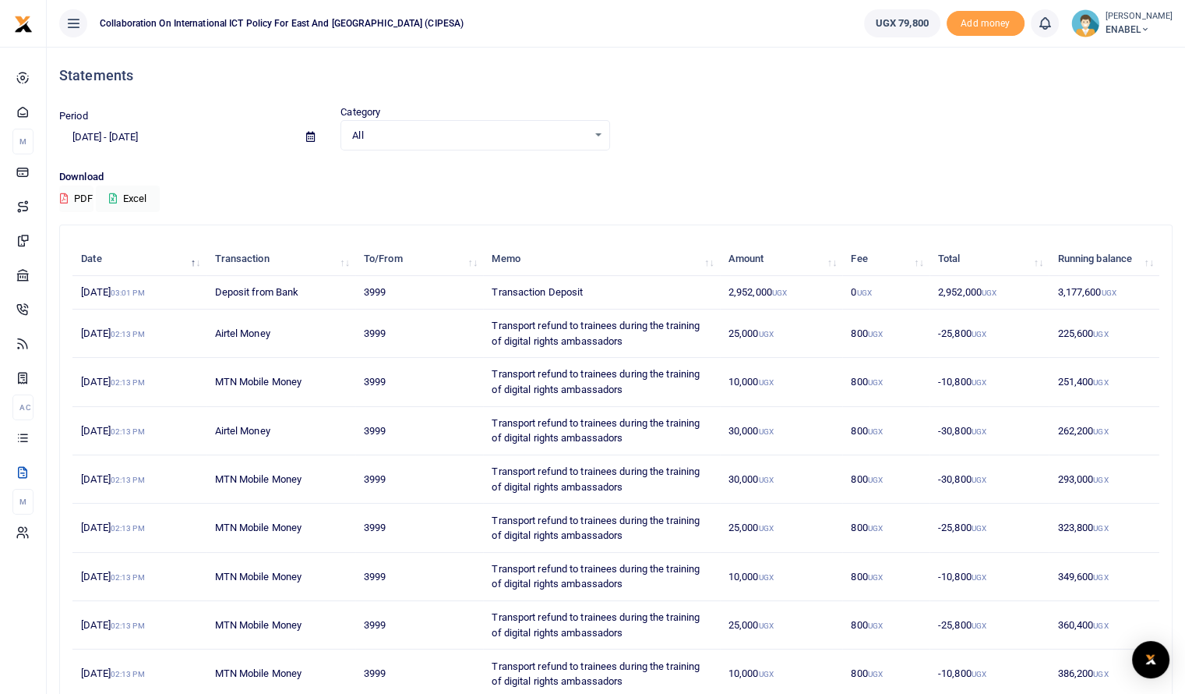
click at [60, 197] on icon at bounding box center [64, 198] width 8 height 10
